Goal: Task Accomplishment & Management: Complete application form

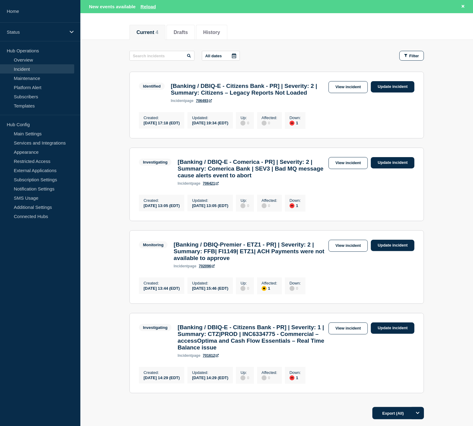
drag, startPoint x: 52, startPoint y: 274, endPoint x: 42, endPoint y: 274, distance: 9.8
click at [52, 274] on aside "Home Status Hub Operations Overview Incident Maintenance Platform Alert Subscri…" at bounding box center [40, 213] width 80 height 426
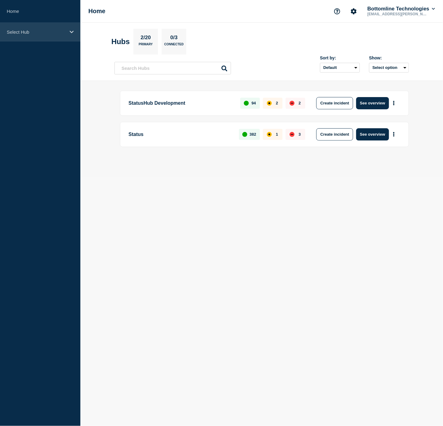
click at [45, 35] on div "Select Hub" at bounding box center [40, 32] width 80 height 19
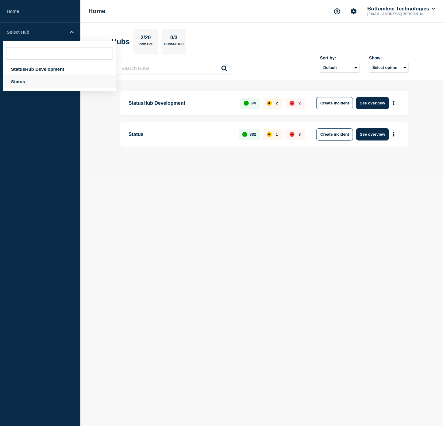
click at [36, 78] on div "Status" at bounding box center [59, 81] width 113 height 13
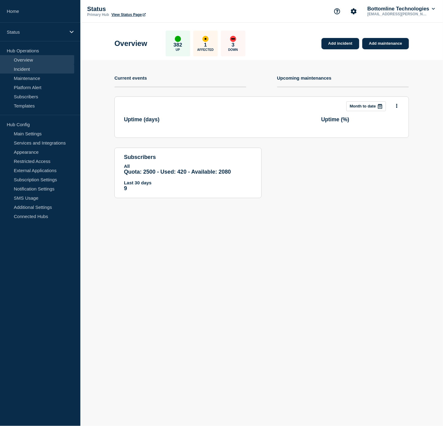
click at [32, 65] on link "Incident" at bounding box center [37, 68] width 74 height 9
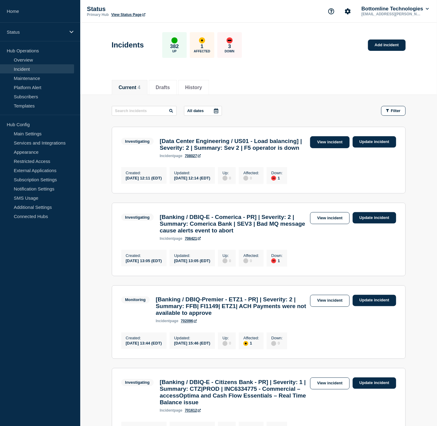
click at [328, 144] on link "View incident" at bounding box center [331, 142] width 40 height 12
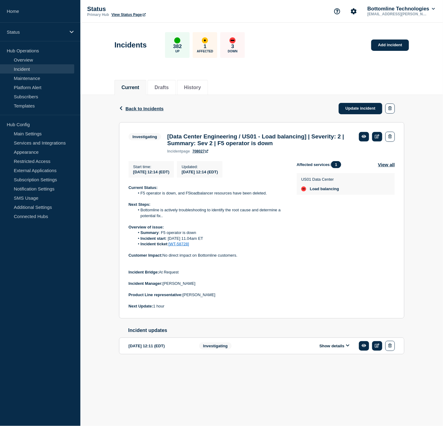
click at [276, 59] on div "Incidents 382 Up 1 Affected 3 Down Add incident" at bounding box center [262, 42] width 308 height 37
click at [351, 108] on link "Update incident" at bounding box center [360, 108] width 44 height 11
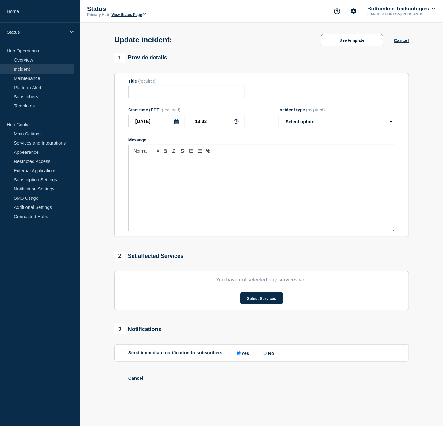
type input "[Data Center Engineering / US01 - Load balancing] | Severity: 2 | Summary: Sev …"
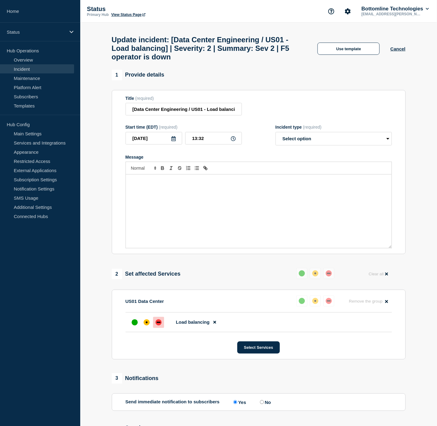
click at [252, 192] on div "Message" at bounding box center [259, 212] width 266 height 74
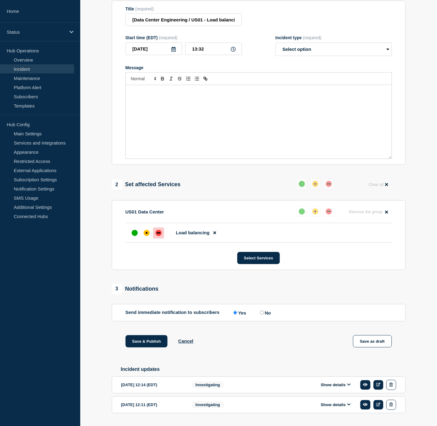
scroll to position [102, 0]
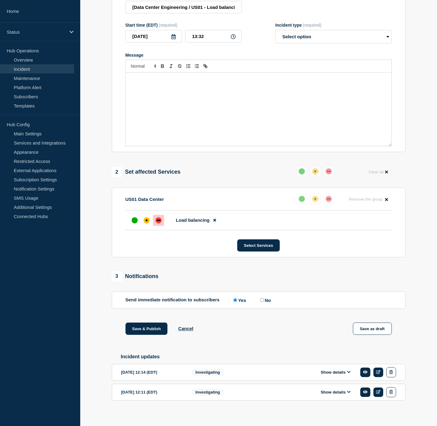
click at [338, 376] on button "Show details" at bounding box center [336, 372] width 34 height 5
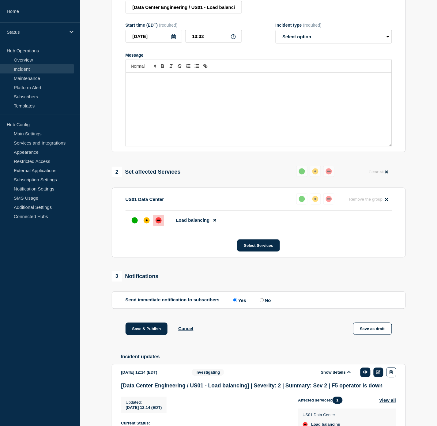
click at [338, 376] on button "Show details" at bounding box center [336, 372] width 34 height 5
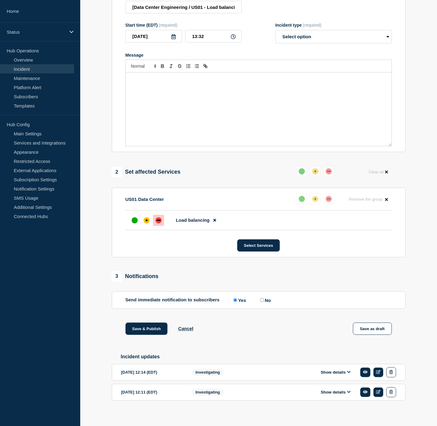
click at [334, 377] on div "Show details" at bounding box center [337, 373] width 117 height 10
click at [333, 376] on button "Show details" at bounding box center [336, 372] width 34 height 5
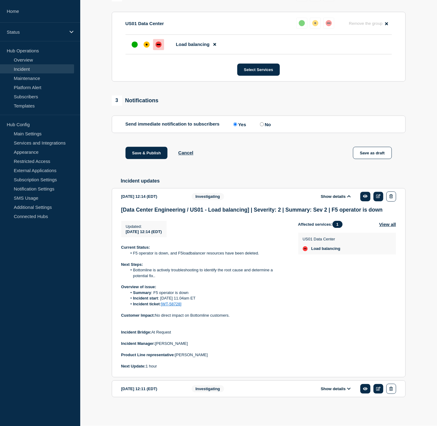
scroll to position [286, 0]
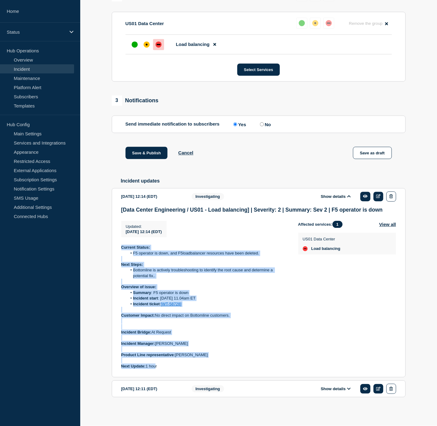
drag, startPoint x: 158, startPoint y: 367, endPoint x: 120, endPoint y: 247, distance: 125.2
click at [120, 247] on section "2025-09-04 12:14 (EDT) Show details Investigating [Data Center Engineering / US…" at bounding box center [259, 284] width 294 height 190
copy div "Current Status: F5 operator is down, and F5loadbalancer resources have been del…"
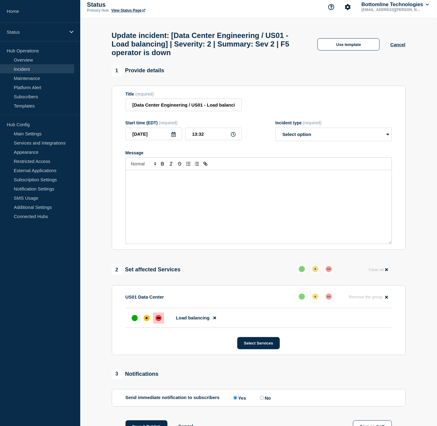
scroll to position [0, 0]
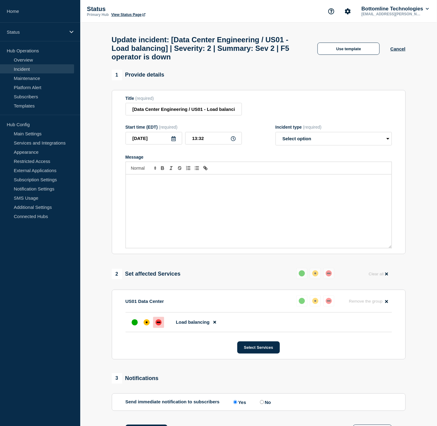
click at [159, 196] on div "Message" at bounding box center [259, 212] width 266 height 74
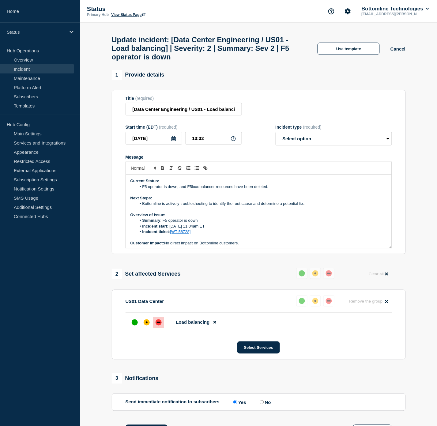
scroll to position [48, 0]
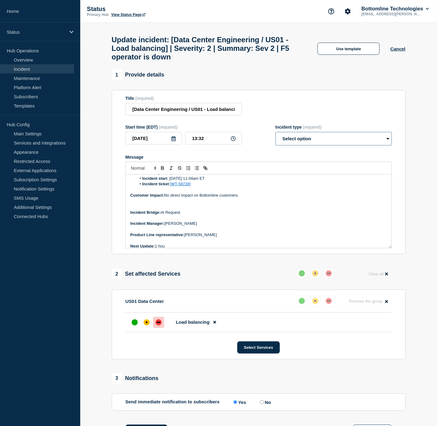
click at [305, 143] on select "Select option Investigating Identified Monitoring Resolved" at bounding box center [334, 138] width 116 height 13
select select "identified"
click at [276, 138] on select "Select option Investigating Identified Monitoring Resolved" at bounding box center [334, 138] width 116 height 13
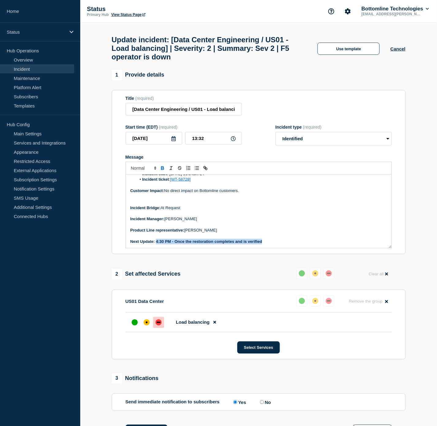
drag, startPoint x: 269, startPoint y: 247, endPoint x: 157, endPoint y: 247, distance: 111.9
click at [157, 245] on p "Next Update: 4:30 PM - Once the restoration completes and is verified" at bounding box center [259, 242] width 257 height 6
click at [165, 171] on icon "Toggle bold text" at bounding box center [163, 169] width 6 height 6
click at [213, 222] on p "Incident Manager: Yinka Majolagbe" at bounding box center [259, 219] width 257 height 6
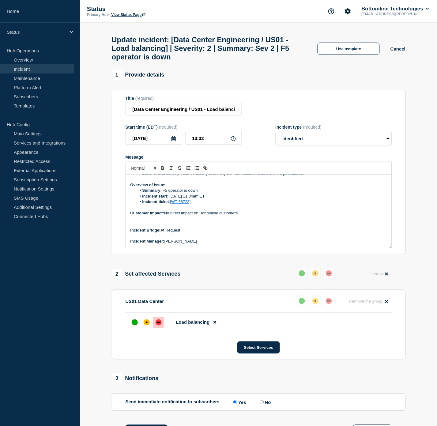
scroll to position [18, 0]
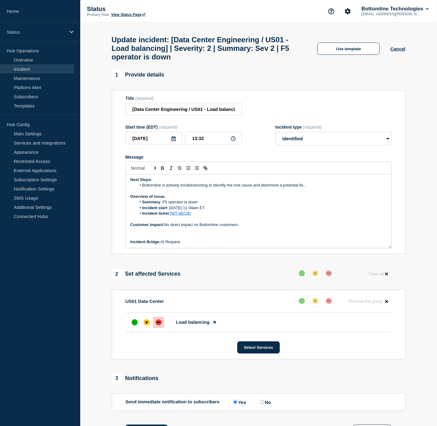
click at [219, 234] on p "Message" at bounding box center [259, 231] width 257 height 6
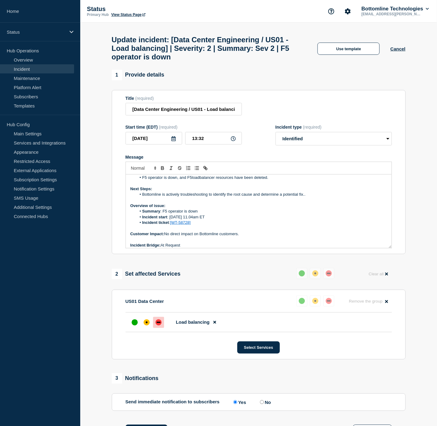
scroll to position [0, 0]
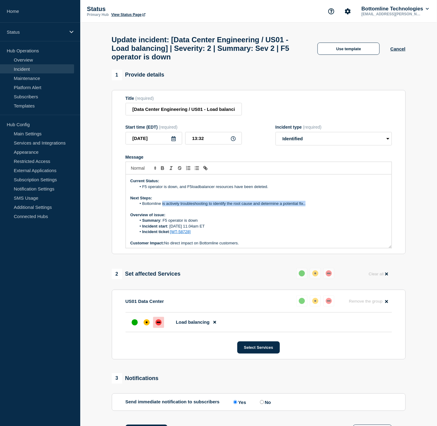
drag, startPoint x: 312, startPoint y: 210, endPoint x: 162, endPoint y: 209, distance: 149.9
click at [162, 207] on li "Bottomline is actively troubleshooting to identify the root cause and determine…" at bounding box center [261, 204] width 251 height 6
click at [275, 190] on li "F5 operator is down, and F5loadbalancer resources have been deleted." at bounding box center [261, 187] width 251 height 6
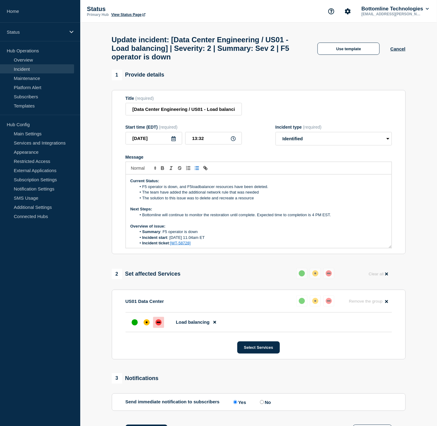
click at [266, 201] on li "The solution to this issue was to delete and recreate a resource" at bounding box center [261, 199] width 251 height 6
click at [337, 218] on li "Bottomline will continue to monitor the restoration until complete. Expected ti…" at bounding box center [261, 215] width 251 height 6
click at [273, 190] on li "F5 operator is down, and F5loadbalancer resources have been deleted." at bounding box center [261, 187] width 251 height 6
drag, startPoint x: 186, startPoint y: 192, endPoint x: 141, endPoint y: 192, distance: 44.8
click at [141, 190] on li "F5 operator is down, and F5loadbalancer resources have been deleted." at bounding box center [261, 187] width 251 height 6
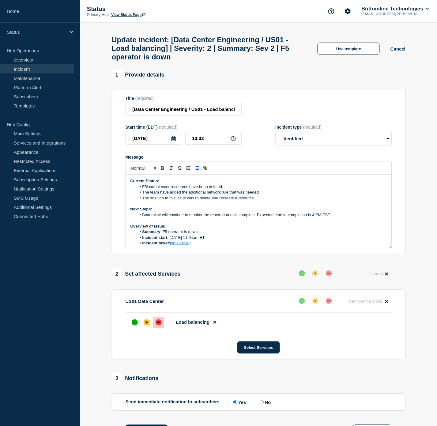
click at [229, 190] on li "F5loadbalancer resources have been deleted." at bounding box center [261, 187] width 251 height 6
drag, startPoint x: 259, startPoint y: 204, endPoint x: 153, endPoint y: 200, distance: 106.1
click at [145, 201] on li "The solution to this issue was to delete and recreate a resource" at bounding box center [261, 199] width 251 height 6
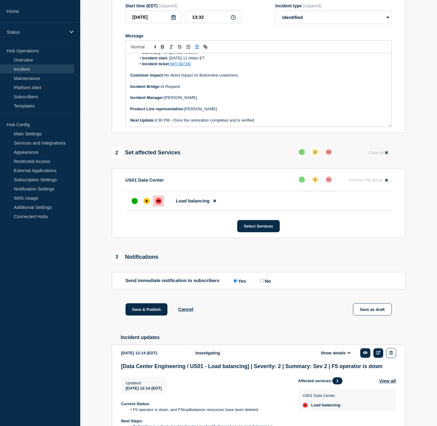
scroll to position [136, 0]
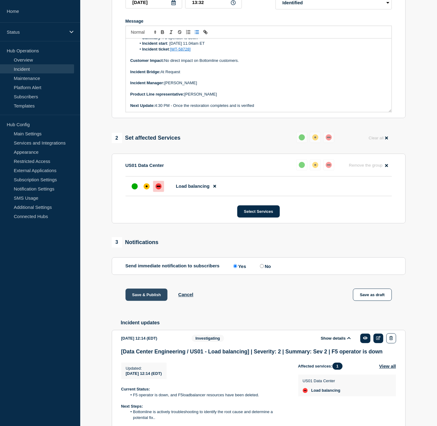
click at [143, 300] on button "Save & Publish" at bounding box center [147, 295] width 42 height 12
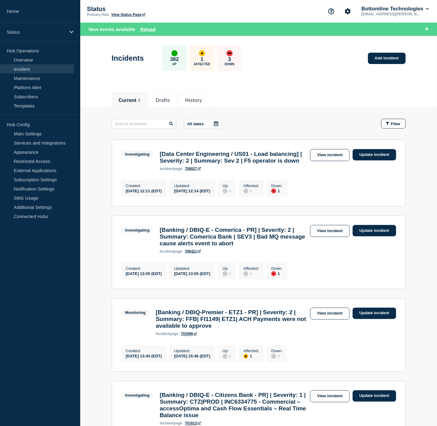
click at [290, 124] on div "All dates Filter" at bounding box center [259, 124] width 294 height 10
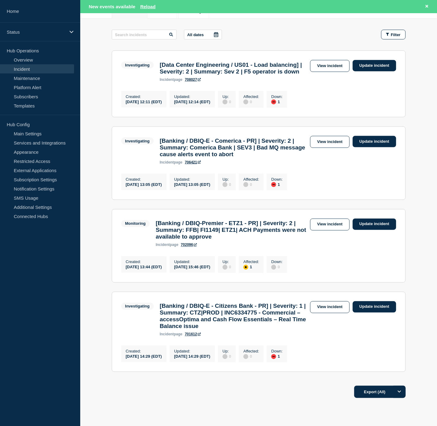
scroll to position [51, 0]
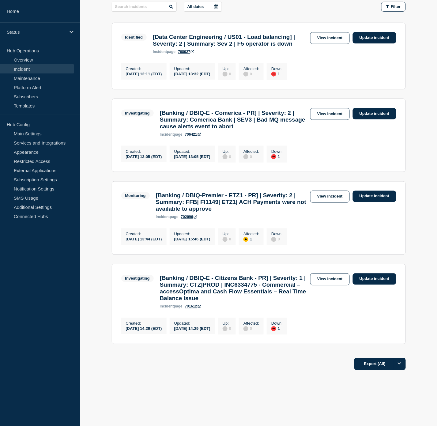
scroll to position [140, 0]
click at [51, 66] on link "Incident" at bounding box center [37, 68] width 74 height 9
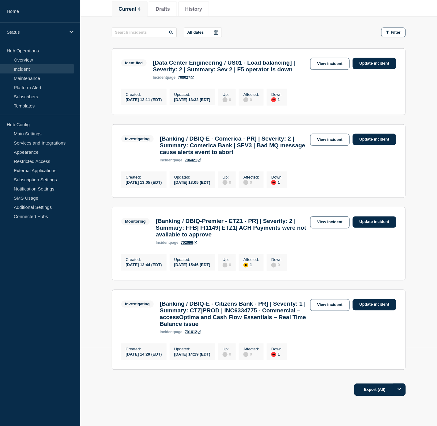
scroll to position [0, 0]
